Goal: Task Accomplishment & Management: Use online tool/utility

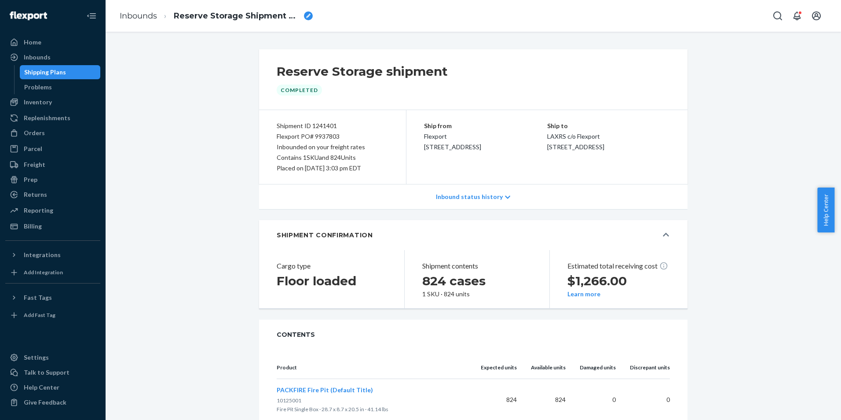
click at [51, 70] on div "Shipping Plans" at bounding box center [45, 72] width 42 height 9
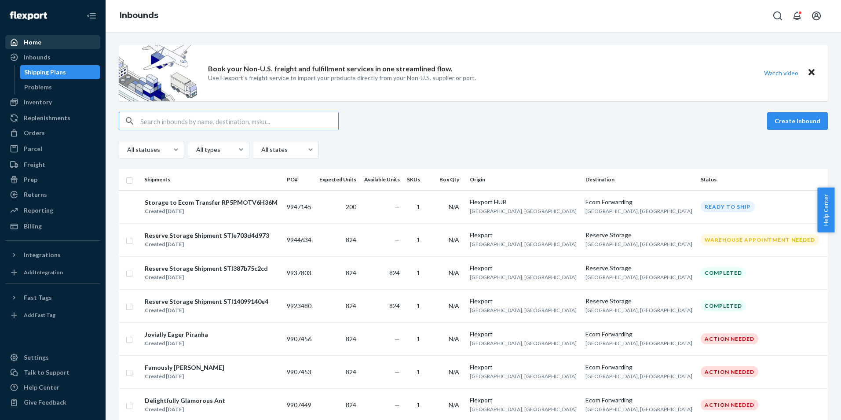
click at [35, 45] on div "Home" at bounding box center [33, 42] width 18 height 9
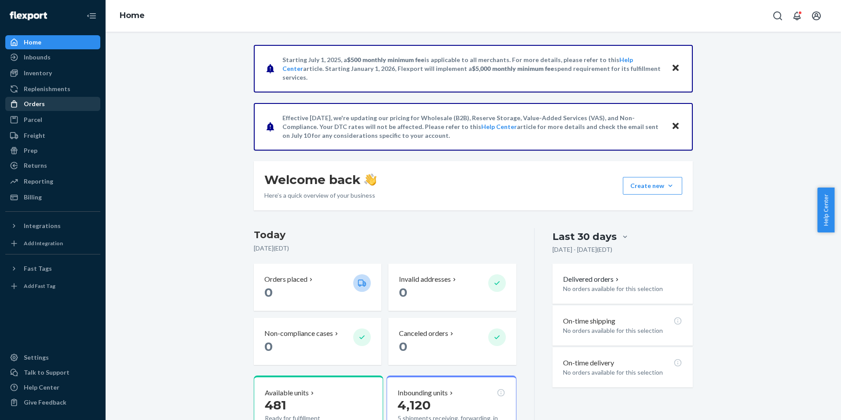
click at [37, 109] on div "Orders" at bounding box center [52, 104] width 93 height 12
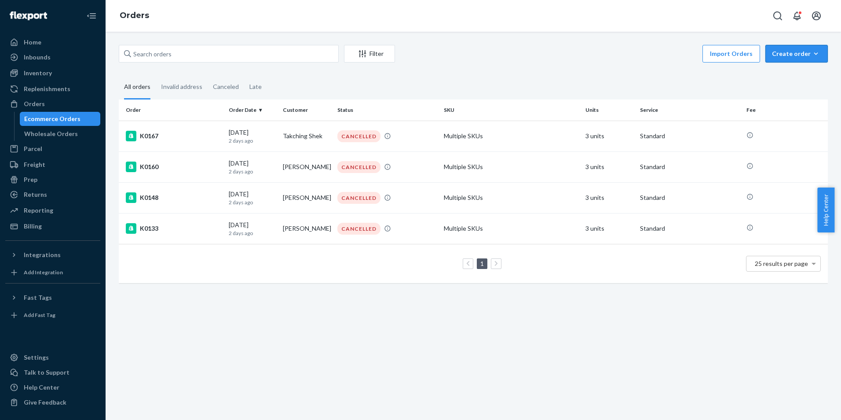
click at [812, 55] on icon "button" at bounding box center [816, 53] width 9 height 9
click at [532, 48] on div "Import Orders Create order Ecommerce order Removal order" at bounding box center [614, 55] width 428 height 20
click at [52, 132] on div "Wholesale Orders" at bounding box center [51, 133] width 54 height 9
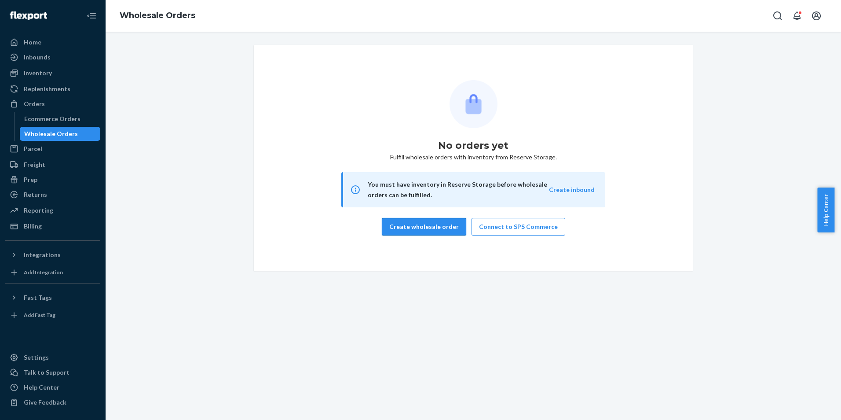
click at [438, 229] on button "Create wholesale order" at bounding box center [424, 227] width 84 height 18
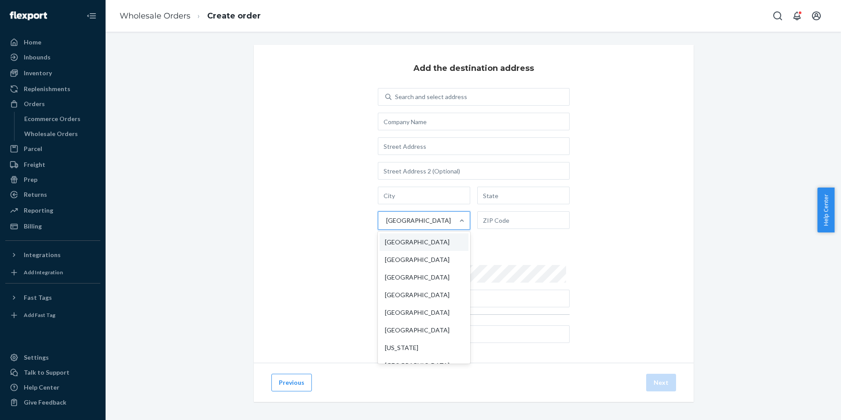
click at [653, 165] on div "Add the destination address Search and select address option United States focu…" at bounding box center [474, 204] width 440 height 318
